Goal: Find specific page/section: Find specific page/section

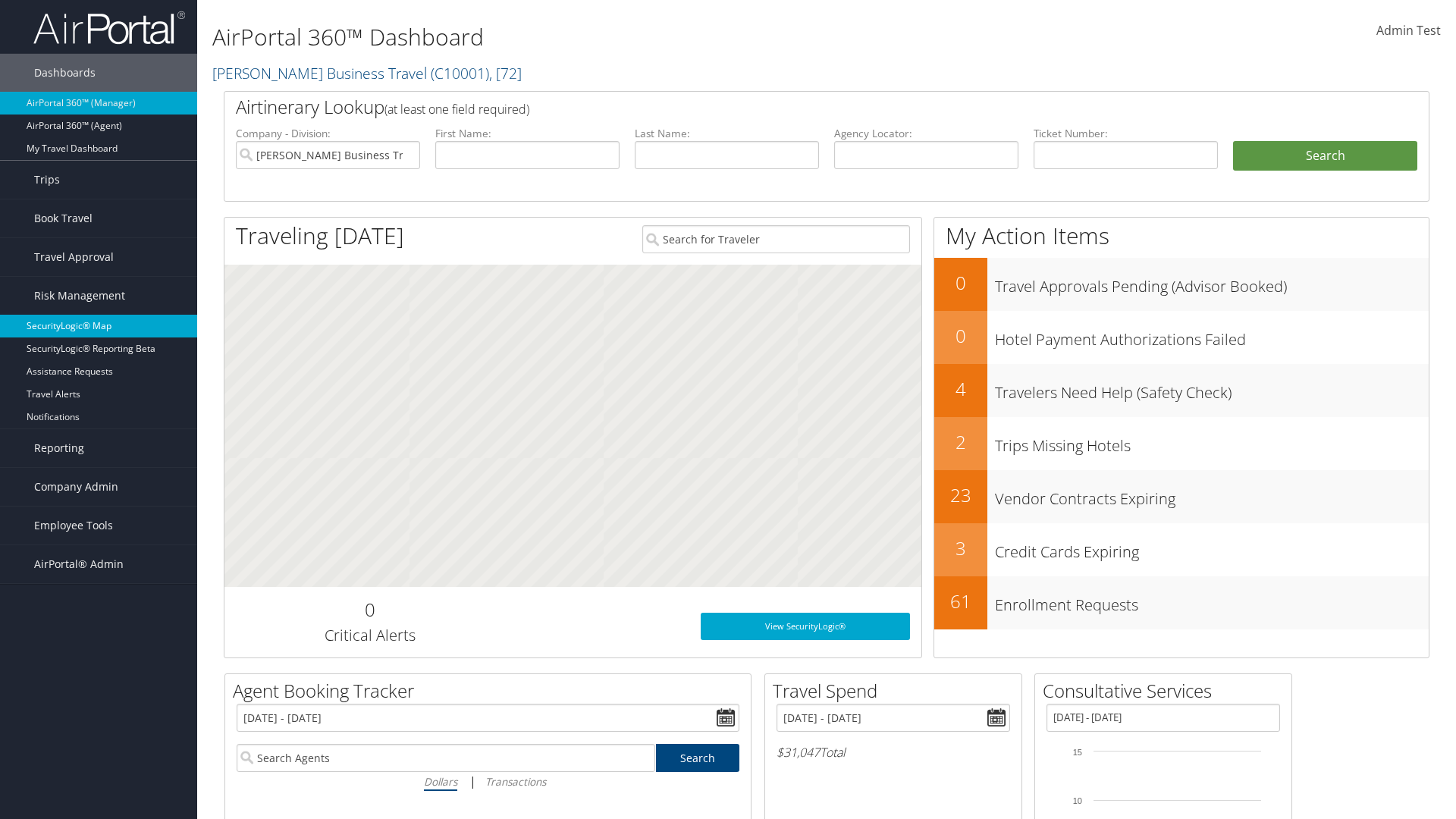
click at [99, 326] on link "SecurityLogic® Map" at bounding box center [99, 326] width 198 height 23
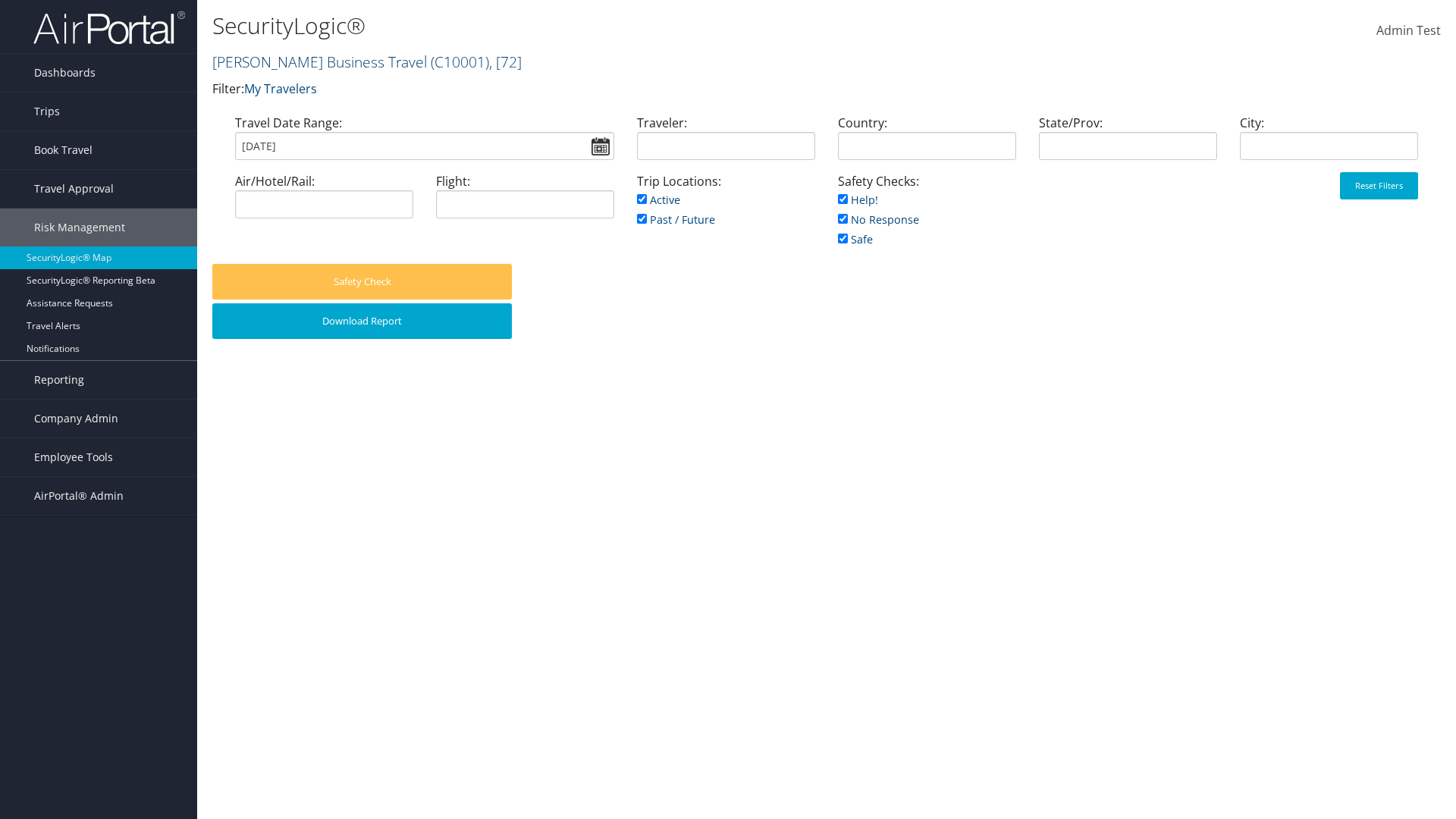
click at [312, 62] on link "[PERSON_NAME] Business Travel ( C10001 ) , [ 72 ]" at bounding box center [367, 62] width 310 height 20
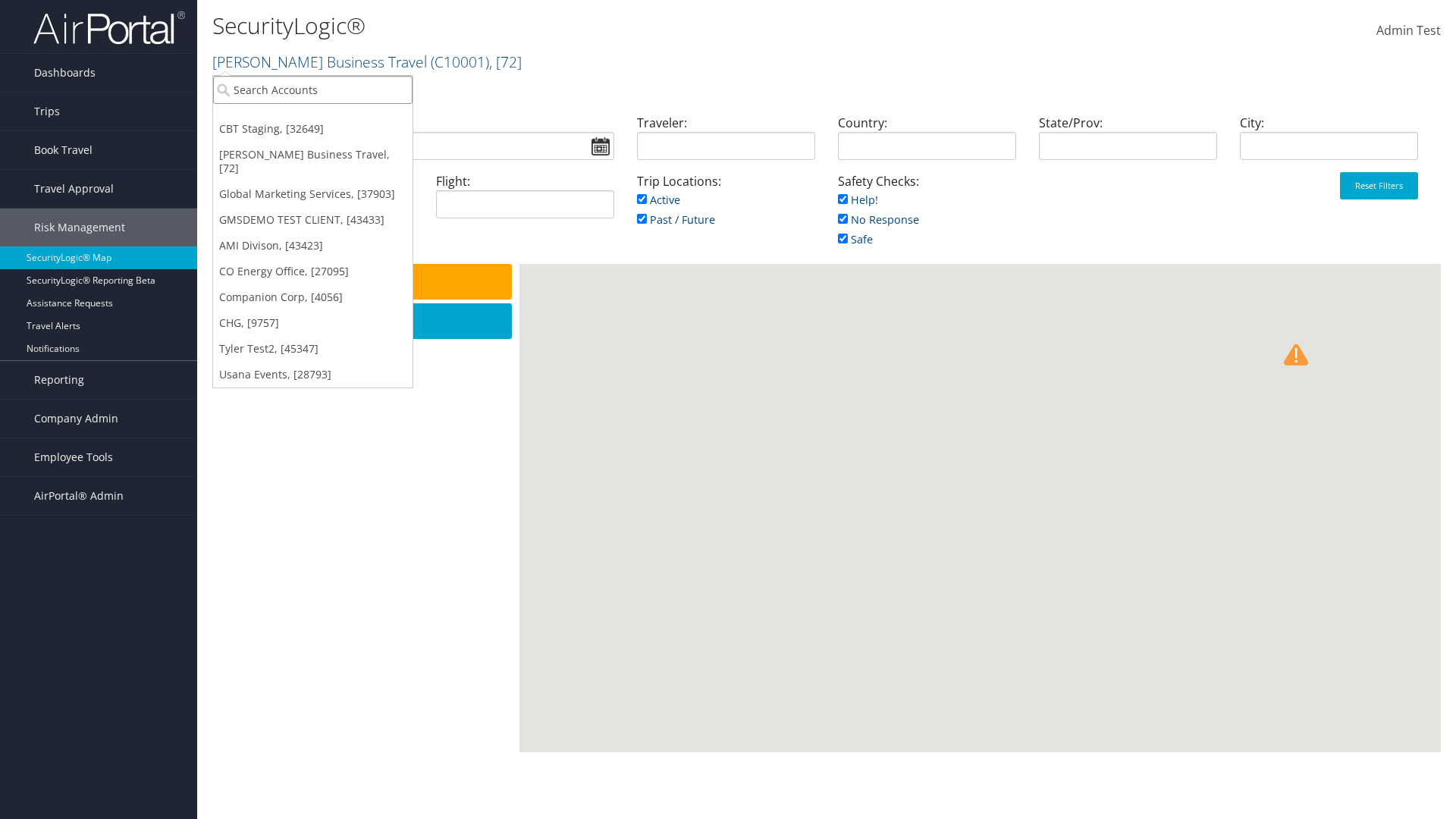
click at [312, 89] on input "search" at bounding box center [312, 89] width 199 height 28
type input "[PERSON_NAME] Business Travel"
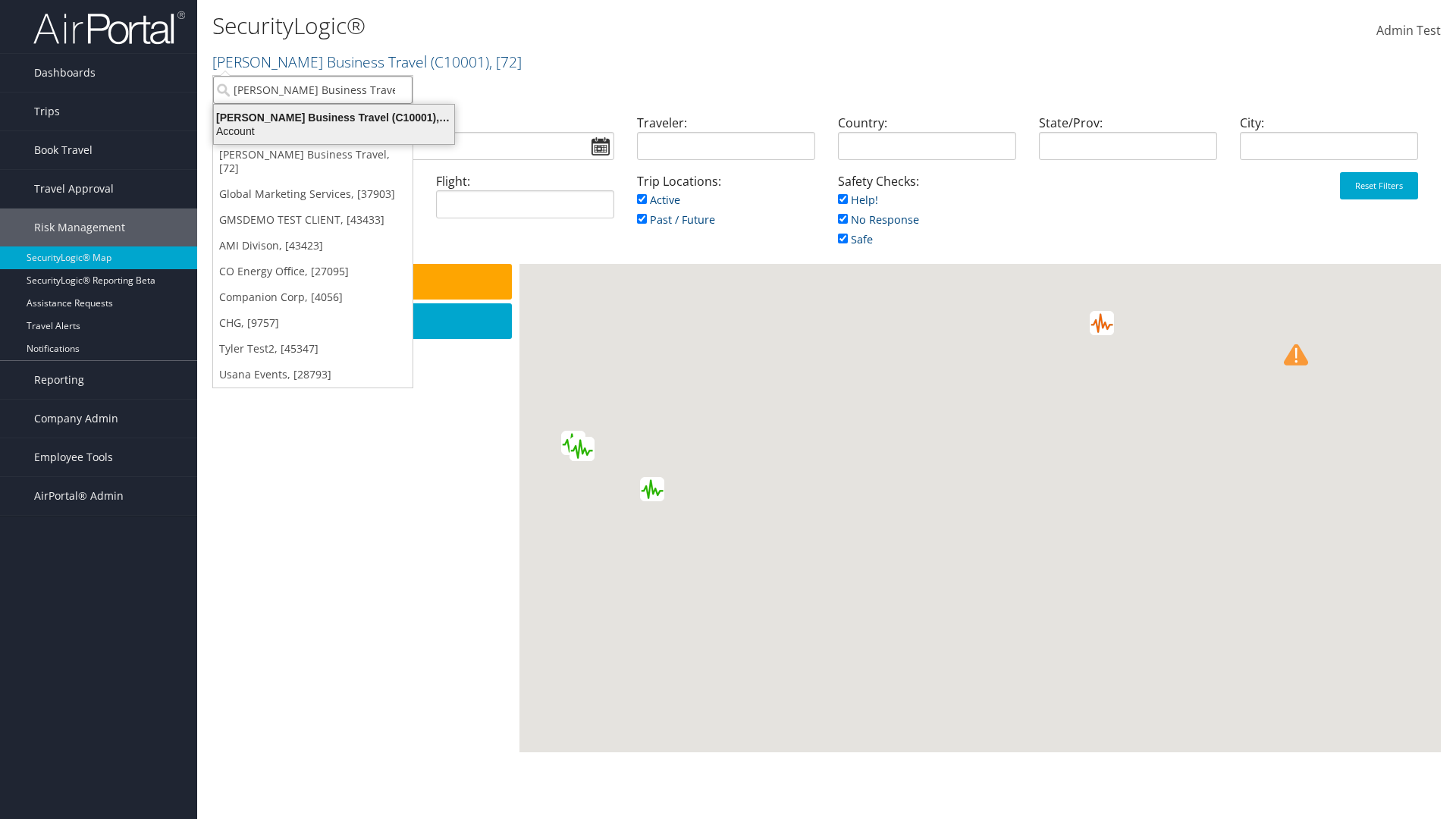
click at [333, 131] on div "Account" at bounding box center [334, 131] width 258 height 14
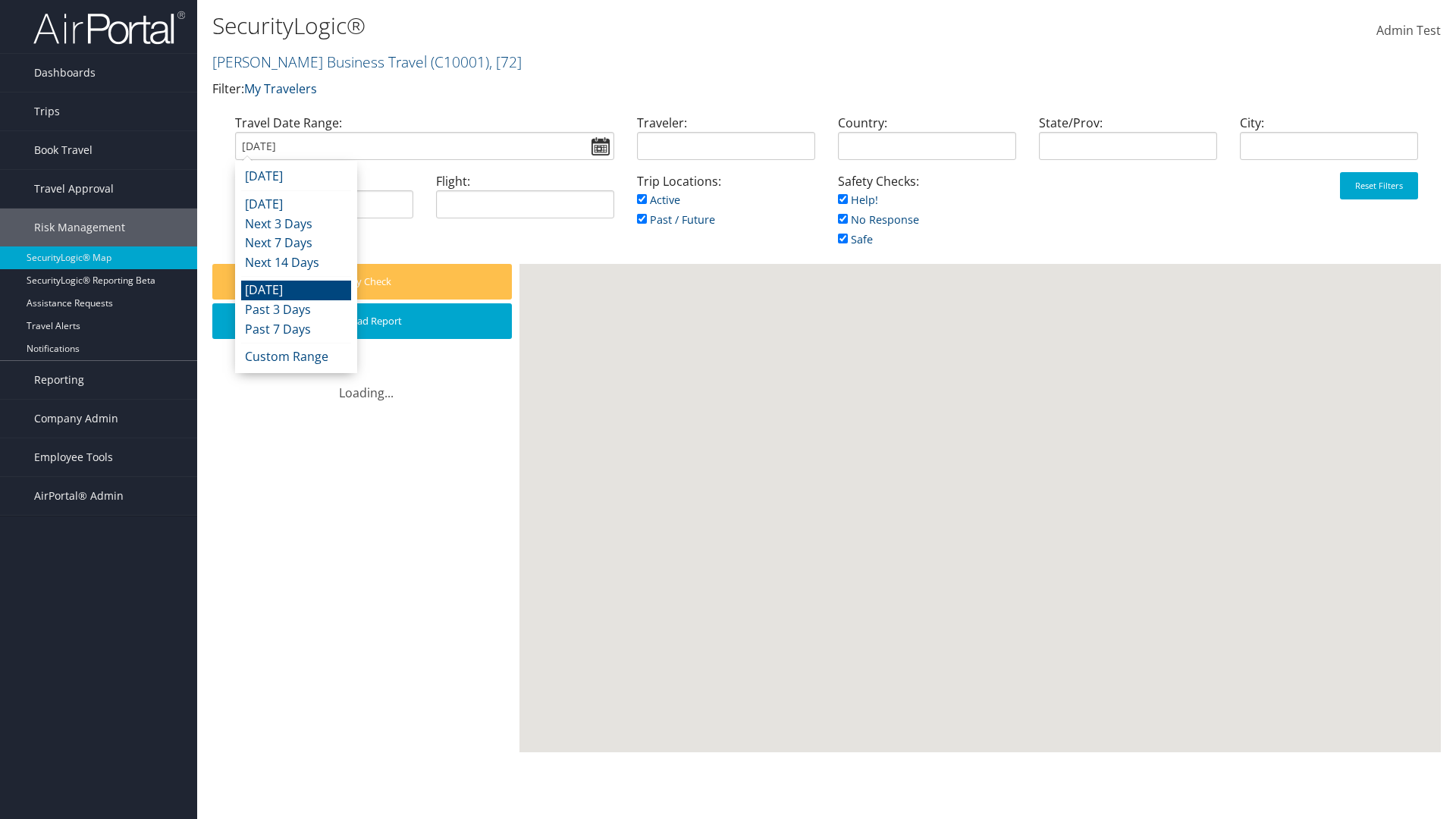
click at [424, 146] on input "[DATE]" at bounding box center [425, 145] width 379 height 28
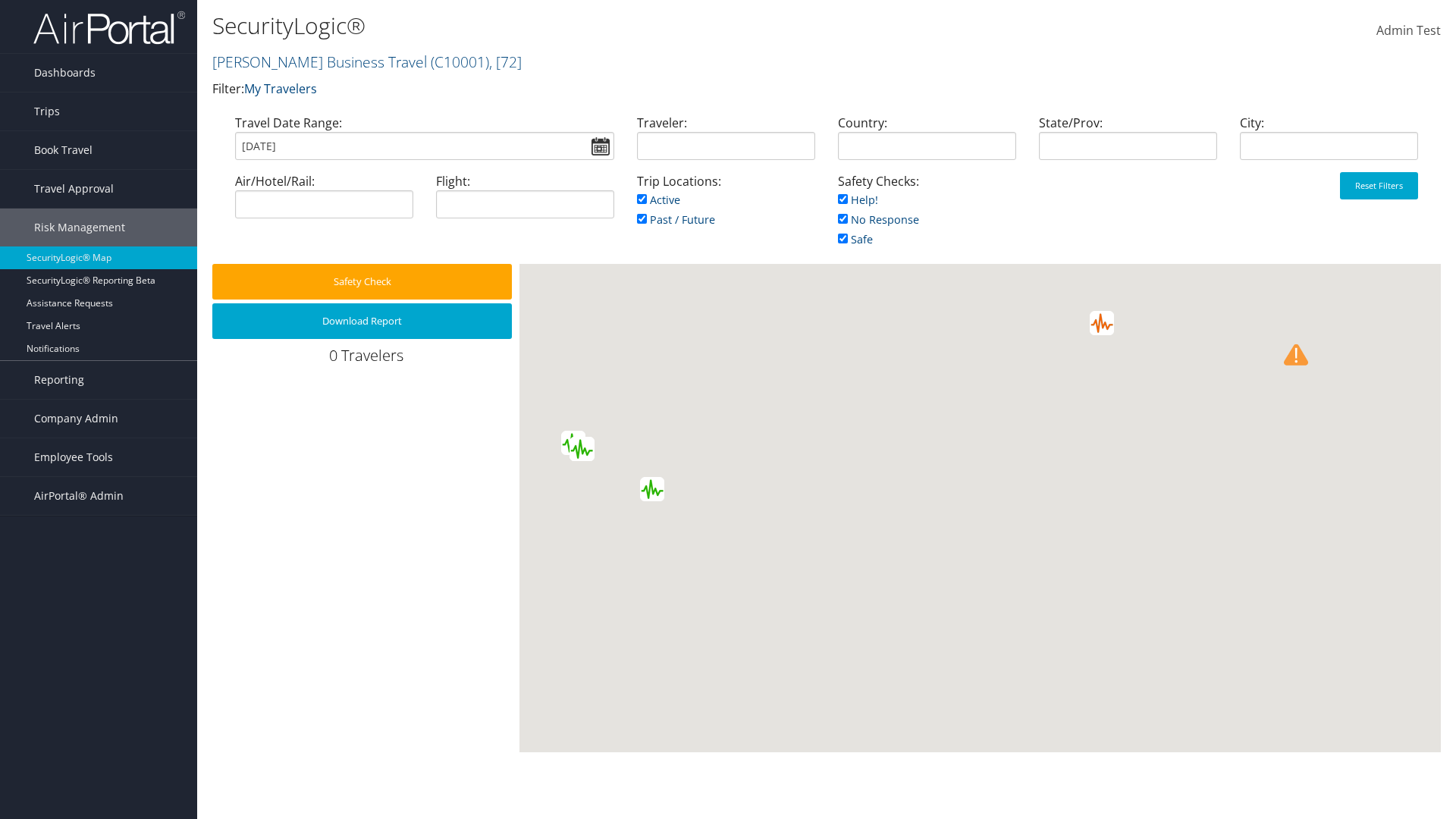
click at [424, 146] on input "[DATE]" at bounding box center [425, 145] width 379 height 28
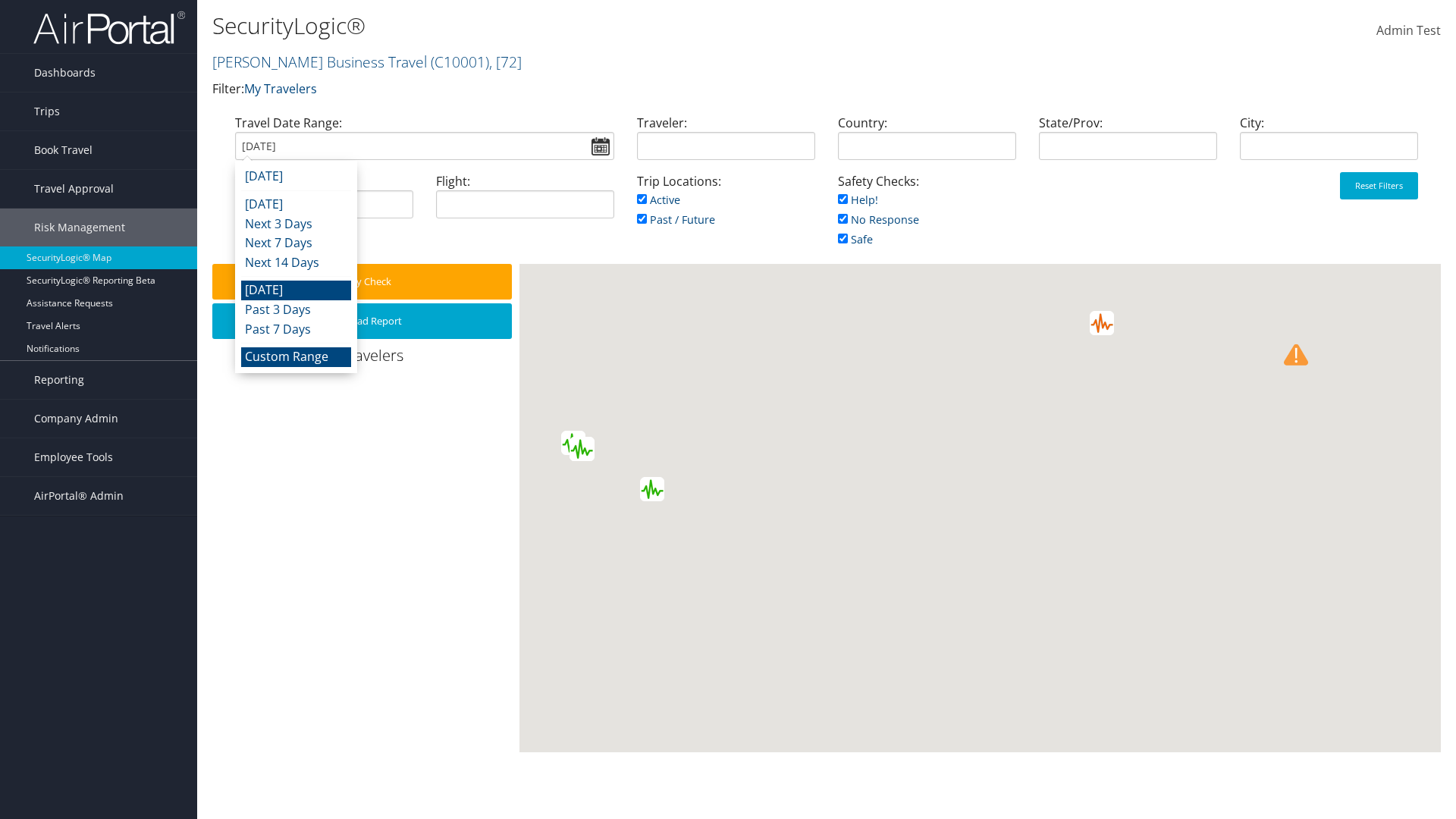
click at [295, 356] on li "Custom Range" at bounding box center [296, 357] width 110 height 19
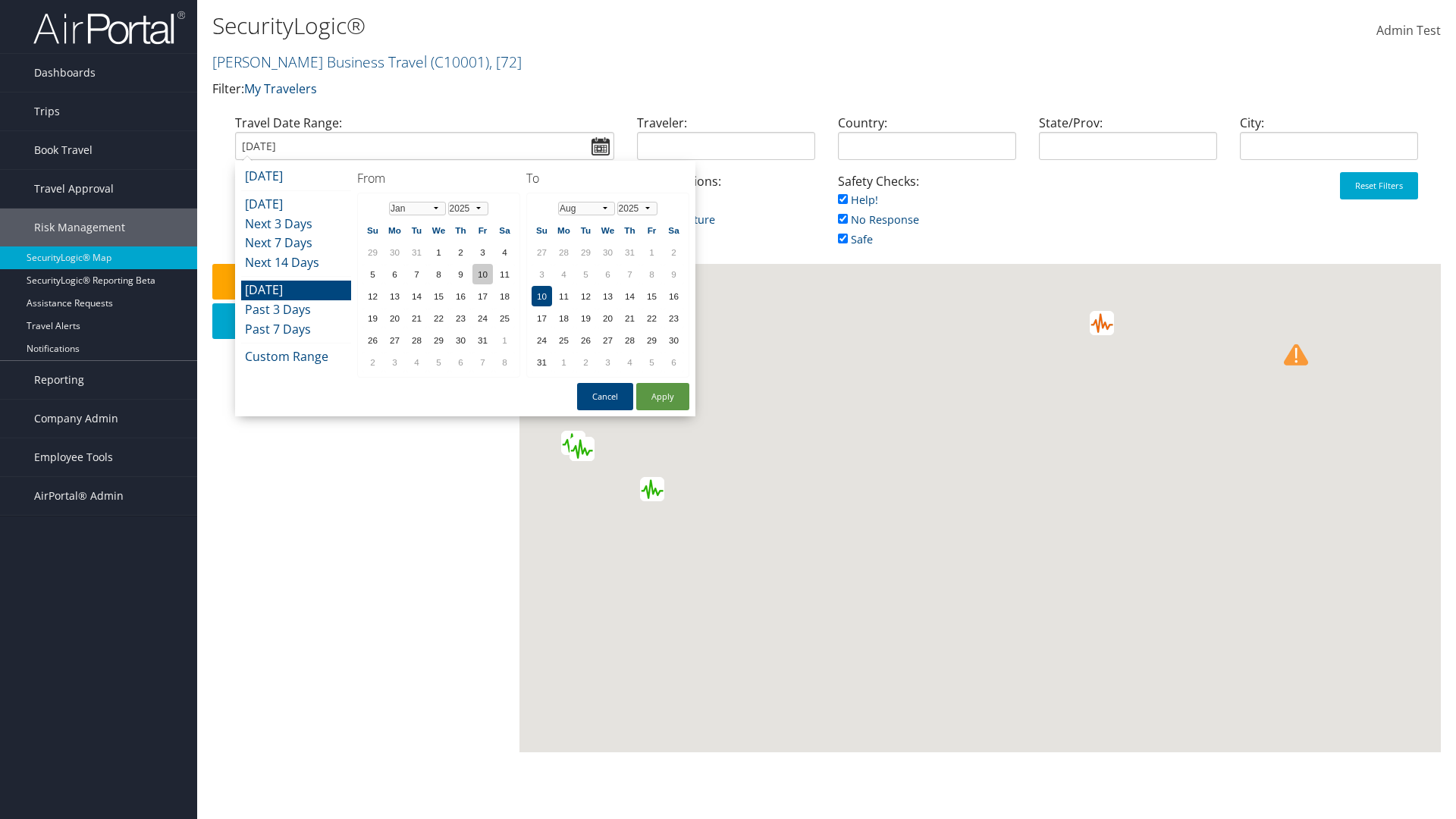
click at [482, 274] on td "10" at bounding box center [483, 274] width 20 height 20
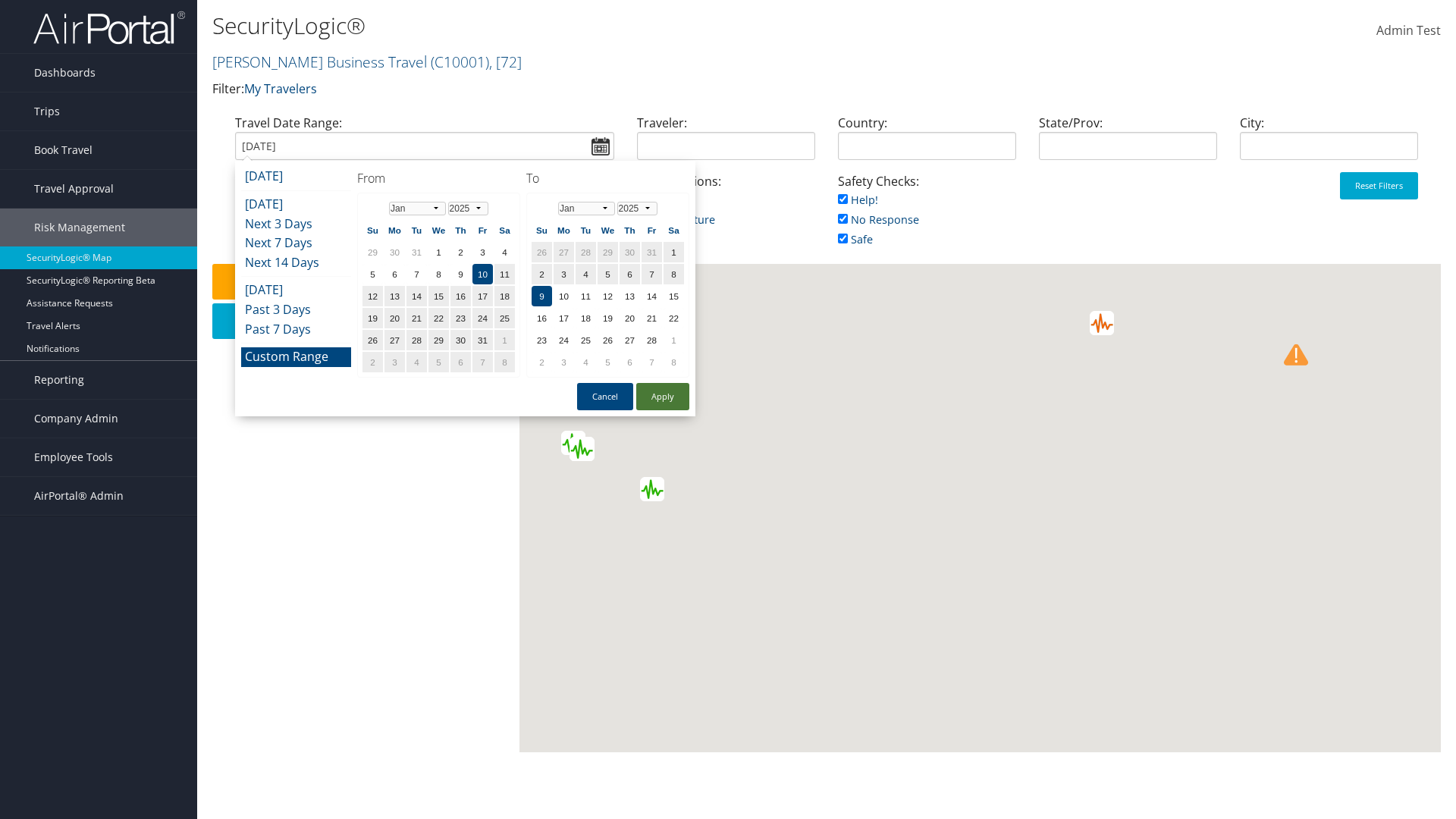
click at [663, 397] on button "Apply" at bounding box center [663, 397] width 53 height 27
type input "01/10/2025"
